Goal: Navigation & Orientation: Find specific page/section

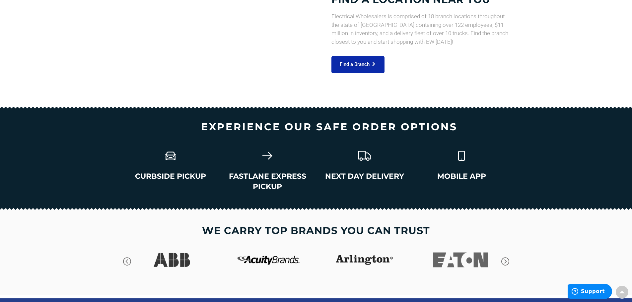
scroll to position [915, 0]
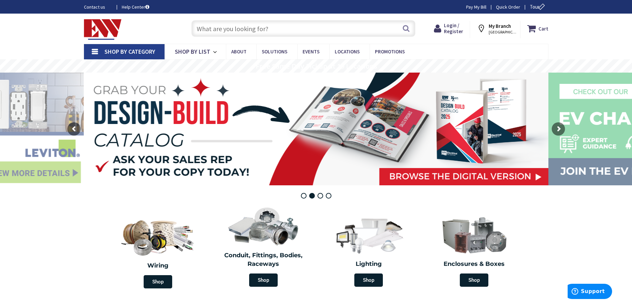
drag, startPoint x: 284, startPoint y: 3, endPoint x: 301, endPoint y: 15, distance: 21.1
click at [301, 15] on div "Skip to Content Toggle Nav Search Cart My Cart Close" at bounding box center [316, 29] width 498 height 30
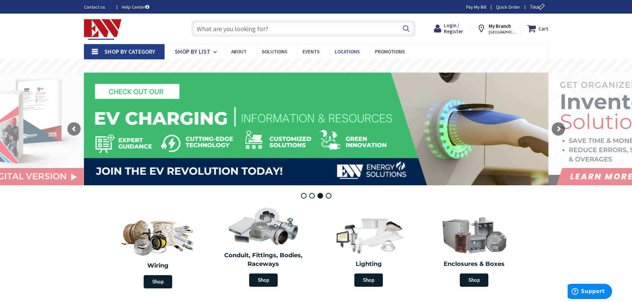
click at [348, 50] on span "Locations" at bounding box center [347, 51] width 25 height 6
